Goal: Check status: Check status

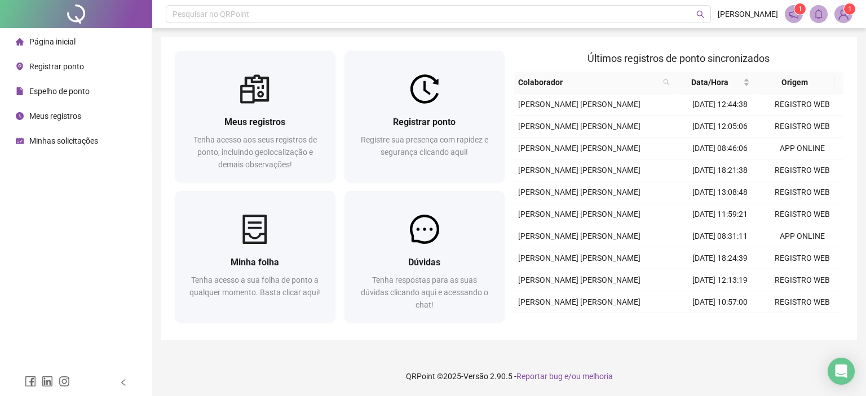
click at [70, 36] on div "Página inicial" at bounding box center [46, 41] width 60 height 23
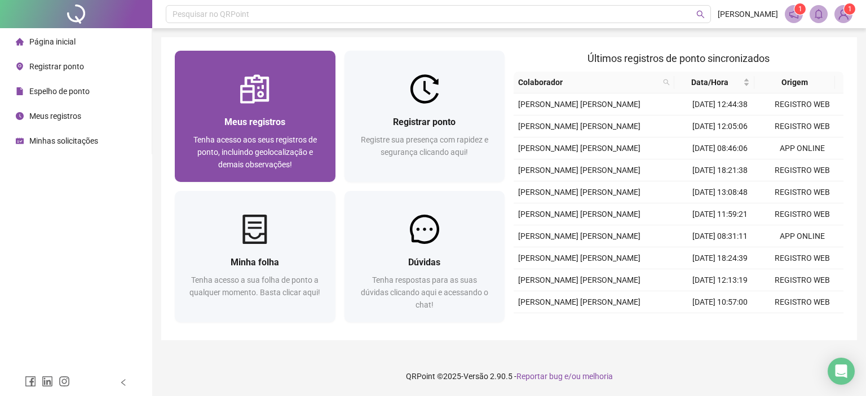
click at [257, 100] on img at bounding box center [254, 88] width 29 height 29
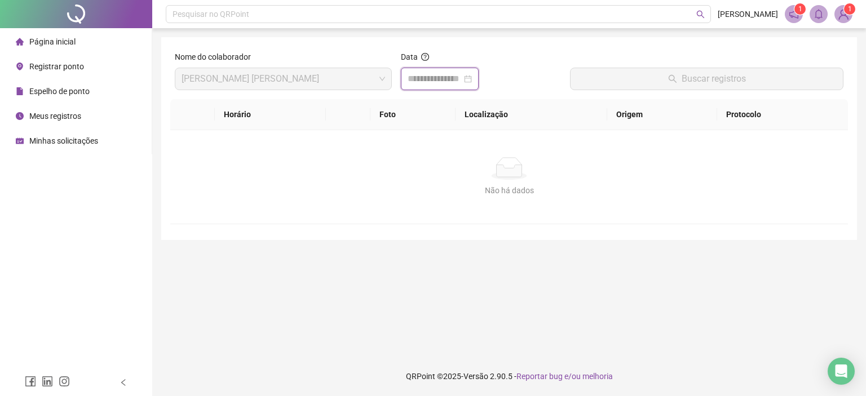
click at [413, 78] on input at bounding box center [435, 79] width 54 height 14
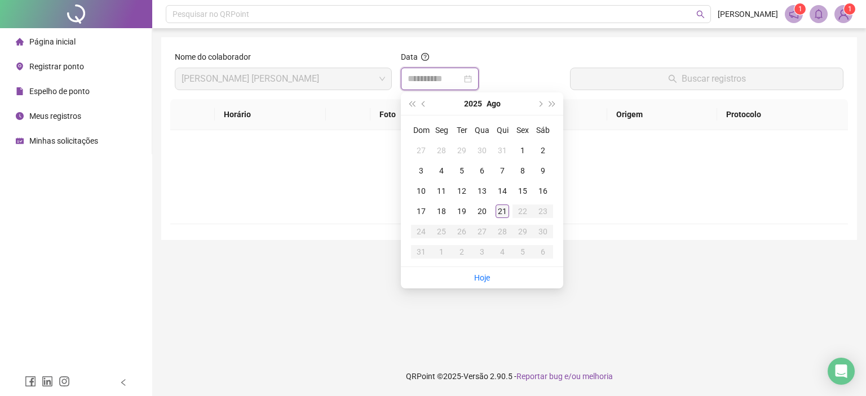
type input "**********"
click at [502, 206] on div "21" at bounding box center [503, 212] width 14 height 14
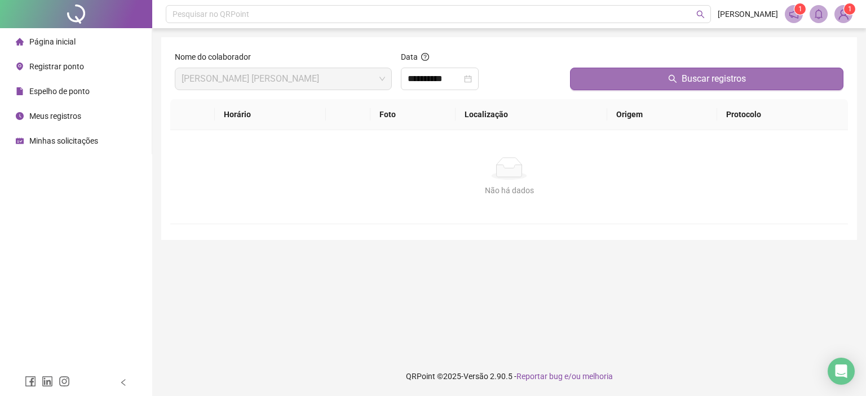
click at [624, 78] on button "Buscar registros" at bounding box center [706, 79] width 273 height 23
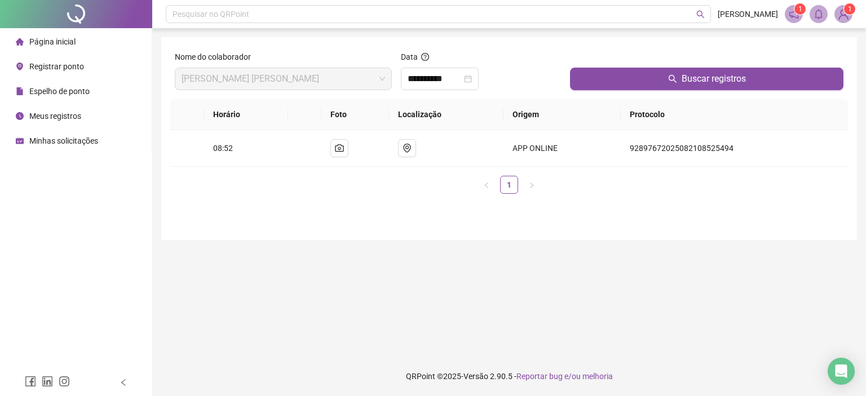
click at [61, 41] on span "Página inicial" at bounding box center [52, 41] width 46 height 9
